Goal: Information Seeking & Learning: Learn about a topic

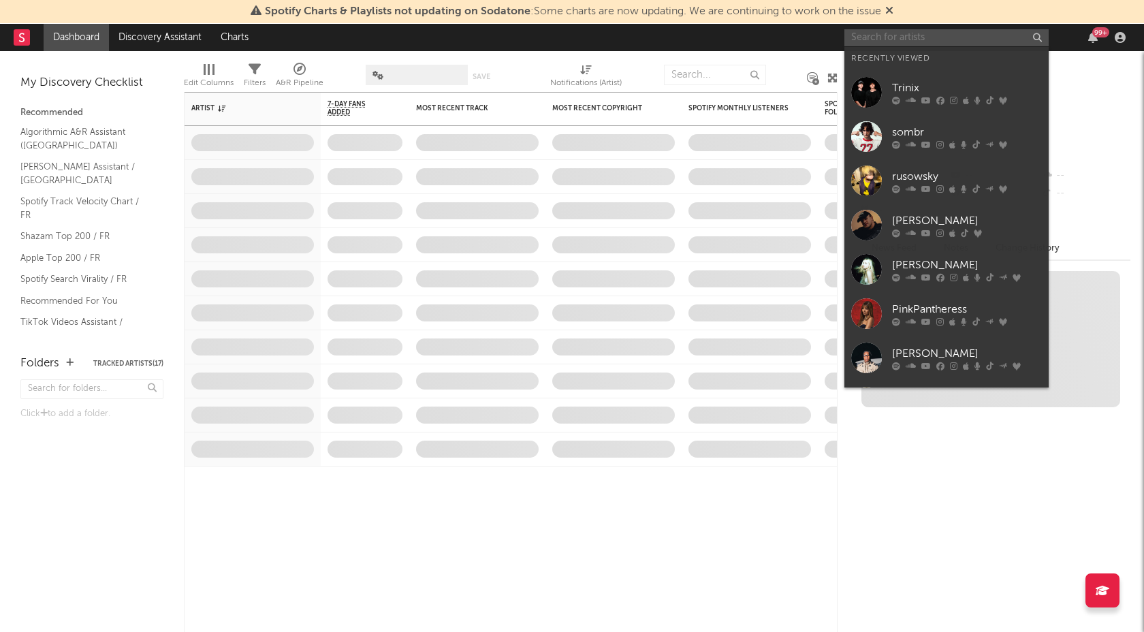
click at [962, 37] on input "text" at bounding box center [946, 37] width 204 height 17
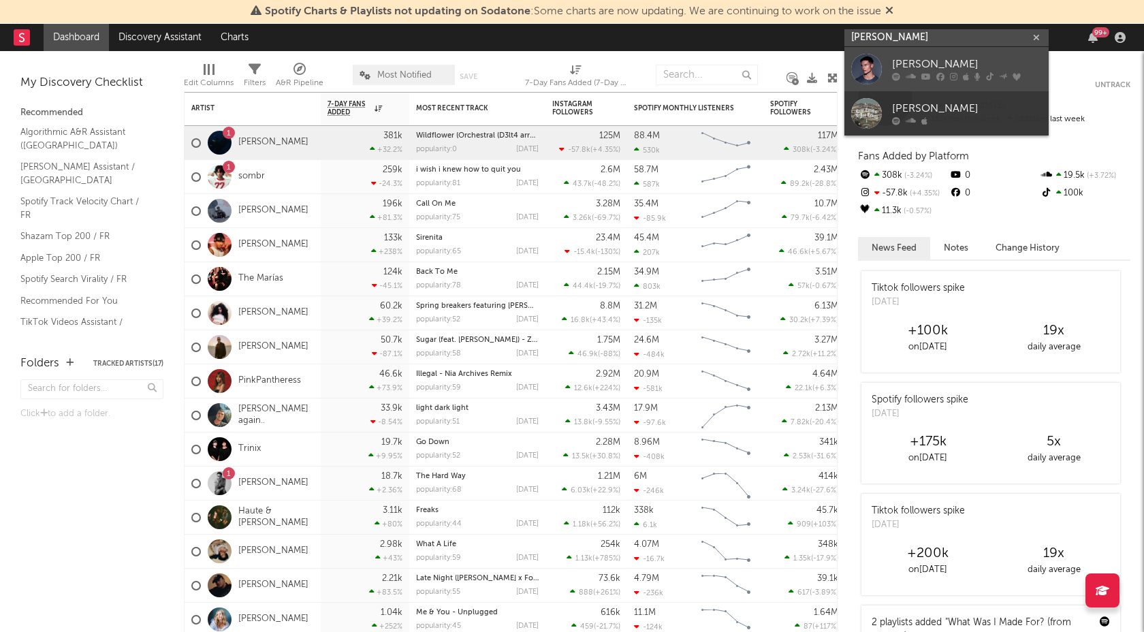
type input "[PERSON_NAME]"
click at [954, 78] on icon at bounding box center [953, 77] width 7 height 8
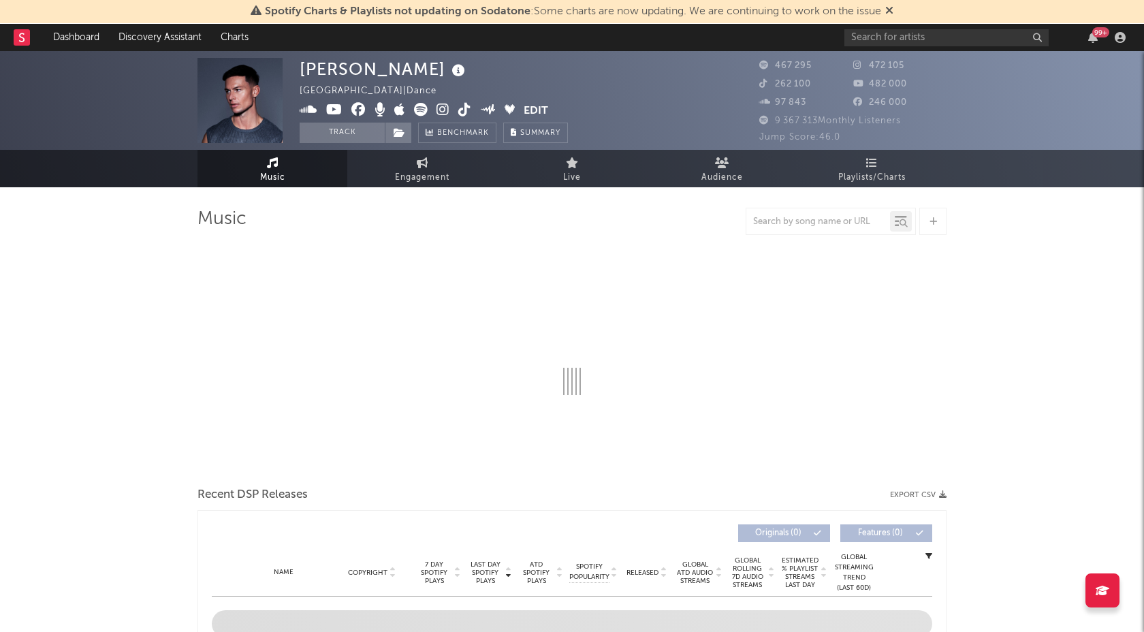
select select "6m"
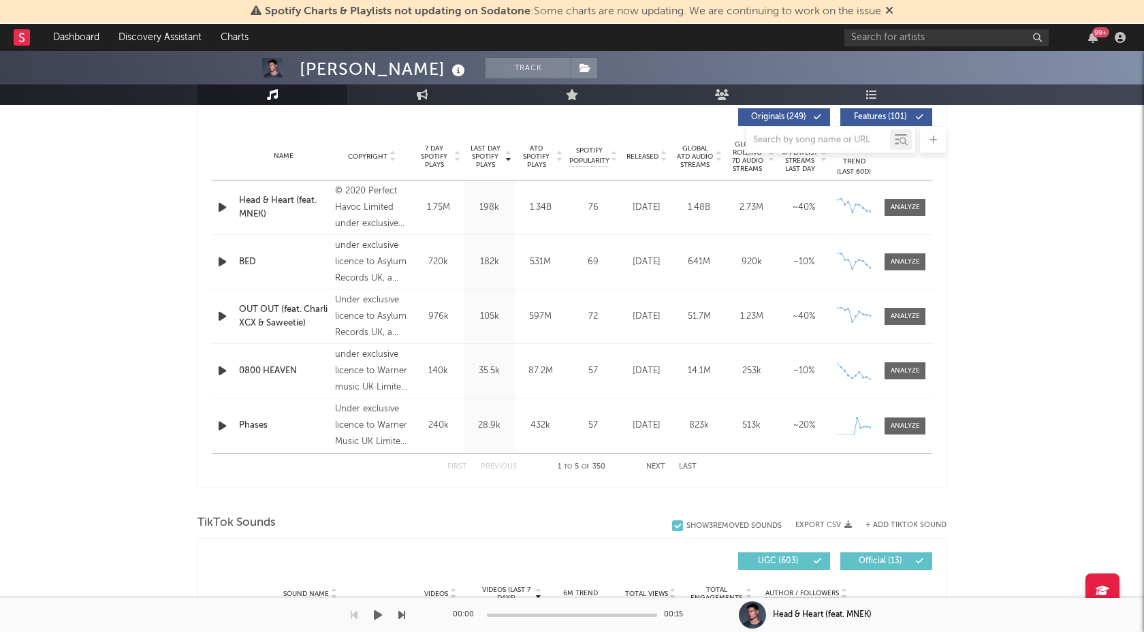
scroll to position [525, 0]
